Goal: Task Accomplishment & Management: Complete application form

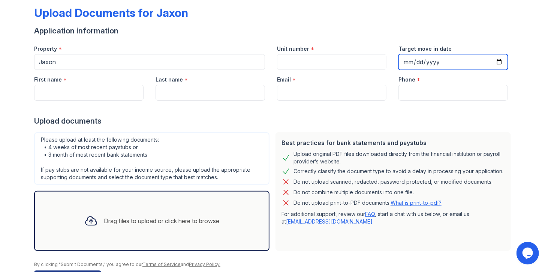
click at [414, 59] on input "Target move in date" at bounding box center [454, 62] width 110 height 16
type input "[PHONE_NUMBER]"
type input "[DATE]"
click at [63, 104] on div at bounding box center [274, 108] width 480 height 15
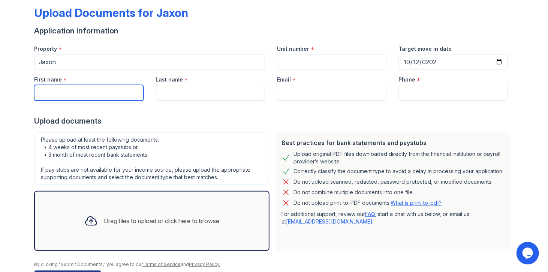
click at [68, 93] on input "First name" at bounding box center [89, 93] width 110 height 16
type input "layla"
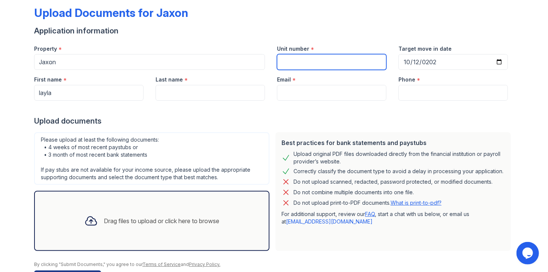
type input "112"
type input "[PERSON_NAME]"
type input "[EMAIL_ADDRESS][DOMAIN_NAME]"
type input "[PHONE_NUMBER]"
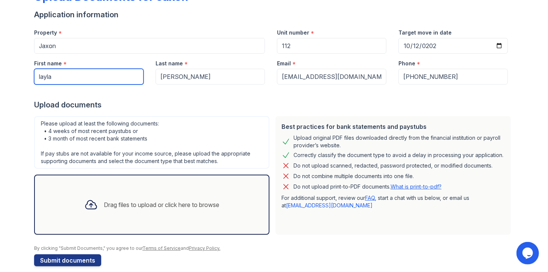
scroll to position [62, 0]
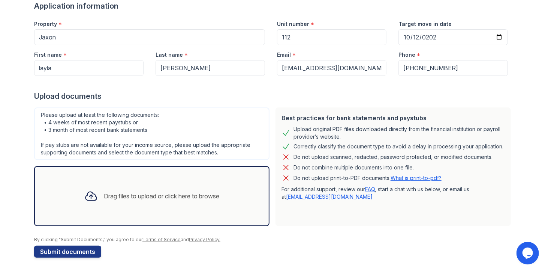
click at [144, 195] on div "Drag files to upload or click here to browse" at bounding box center [162, 195] width 116 height 9
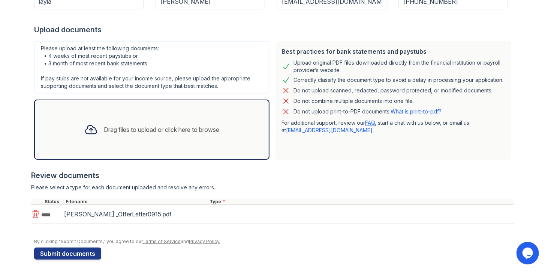
scroll to position [131, 0]
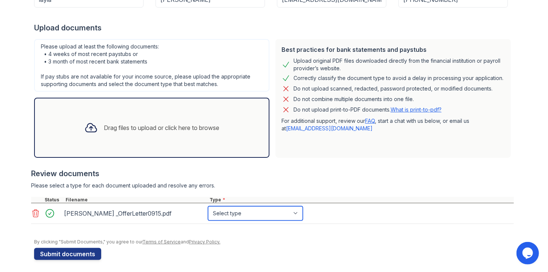
click at [240, 210] on select "Select type Paystub Bank Statement Offer Letter Tax Documents Benefit Award Let…" at bounding box center [255, 213] width 95 height 14
select select "offer_letter"
click at [208, 206] on select "Select type Paystub Bank Statement Offer Letter Tax Documents Benefit Award Let…" at bounding box center [255, 213] width 95 height 14
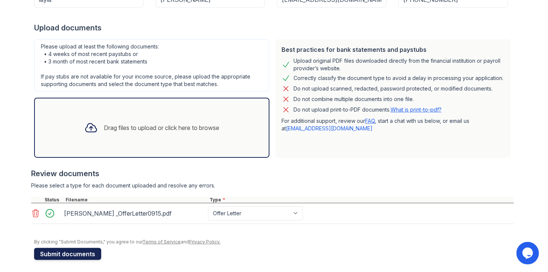
click at [80, 254] on button "Submit documents" at bounding box center [67, 254] width 67 height 12
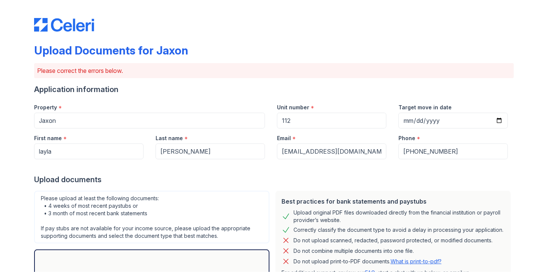
scroll to position [177, 0]
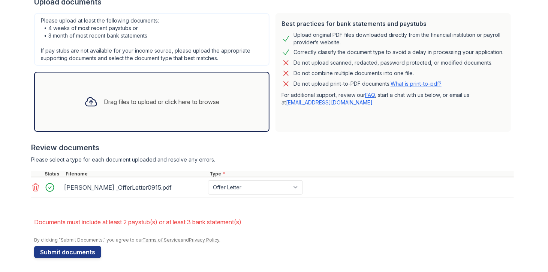
click at [104, 100] on div "Drag files to upload or click here to browse" at bounding box center [162, 101] width 116 height 9
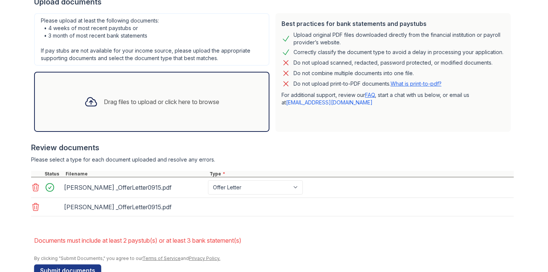
click at [234, 201] on div "[PERSON_NAME] _OfferLetter0915.pdf" at bounding box center [272, 207] width 483 height 18
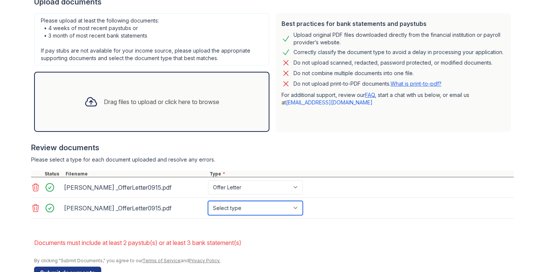
click at [232, 208] on select "Select type Paystub Bank Statement Offer Letter Tax Documents Benefit Award Let…" at bounding box center [255, 208] width 95 height 14
click at [230, 208] on select "Select type Paystub Bank Statement Offer Letter Tax Documents Benefit Award Let…" at bounding box center [255, 208] width 95 height 14
select select "offer_letter"
click at [208, 201] on select "Select type Paystub Bank Statement Offer Letter Tax Documents Benefit Award Let…" at bounding box center [255, 208] width 95 height 14
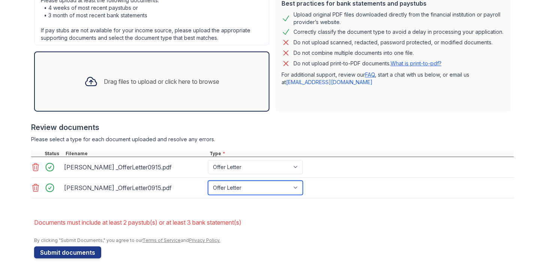
scroll to position [198, 0]
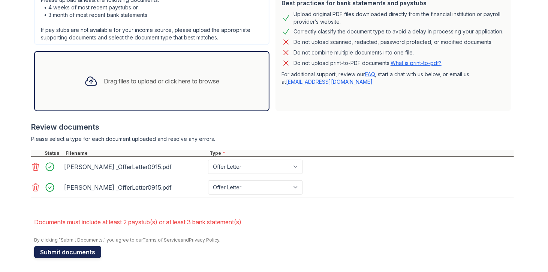
click at [74, 249] on button "Submit documents" at bounding box center [67, 252] width 67 height 12
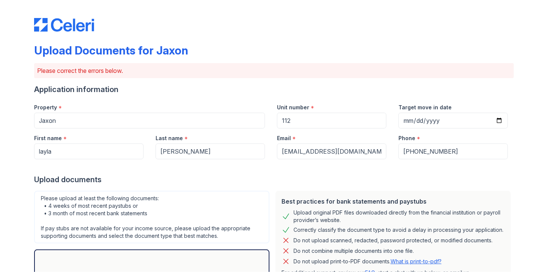
scroll to position [150, 0]
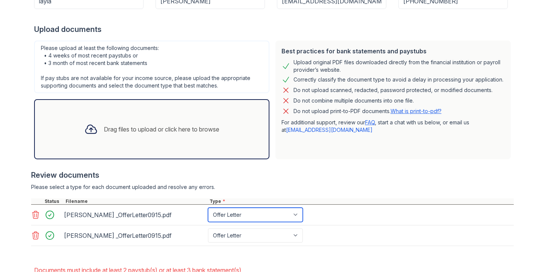
click at [224, 213] on select "Paystub Bank Statement Offer Letter Tax Documents Benefit Award Letter Investme…" at bounding box center [255, 214] width 95 height 14
click at [224, 220] on select "Paystub Bank Statement Offer Letter Tax Documents Benefit Award Letter Investme…" at bounding box center [255, 214] width 95 height 14
click at [224, 219] on select "Paystub Bank Statement Offer Letter Tax Documents Benefit Award Letter Investme…" at bounding box center [255, 214] width 95 height 14
click at [208, 207] on select "Paystub Bank Statement Offer Letter Tax Documents Benefit Award Letter Investme…" at bounding box center [255, 214] width 95 height 14
click at [223, 214] on select "Paystub Bank Statement Offer Letter Tax Documents Benefit Award Letter Investme…" at bounding box center [255, 214] width 95 height 14
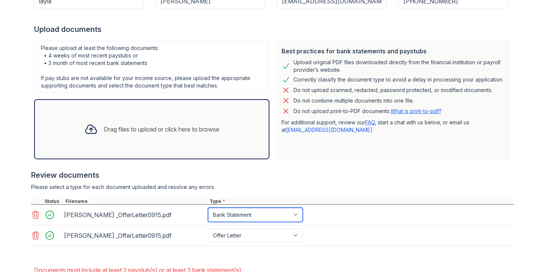
select select "paystub"
click at [208, 207] on select "Paystub Bank Statement Offer Letter Tax Documents Benefit Award Letter Investme…" at bounding box center [255, 214] width 95 height 14
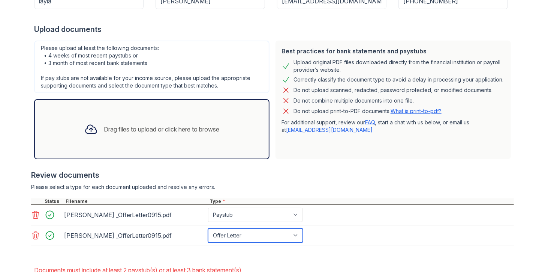
click at [219, 236] on select "Paystub Bank Statement Offer Letter Tax Documents Benefit Award Letter Investme…" at bounding box center [255, 235] width 95 height 14
select select "paystub"
click at [208, 228] on select "Paystub Bank Statement Offer Letter Tax Documents Benefit Award Letter Investme…" at bounding box center [255, 235] width 95 height 14
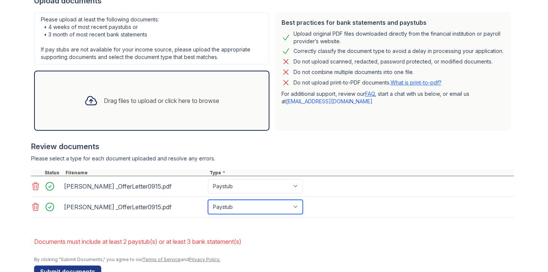
scroll to position [198, 0]
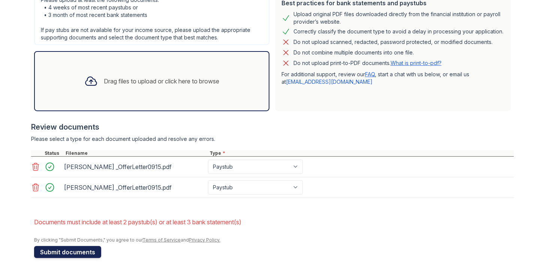
click at [76, 246] on button "Submit documents" at bounding box center [67, 252] width 67 height 12
